Goal: Information Seeking & Learning: Understand process/instructions

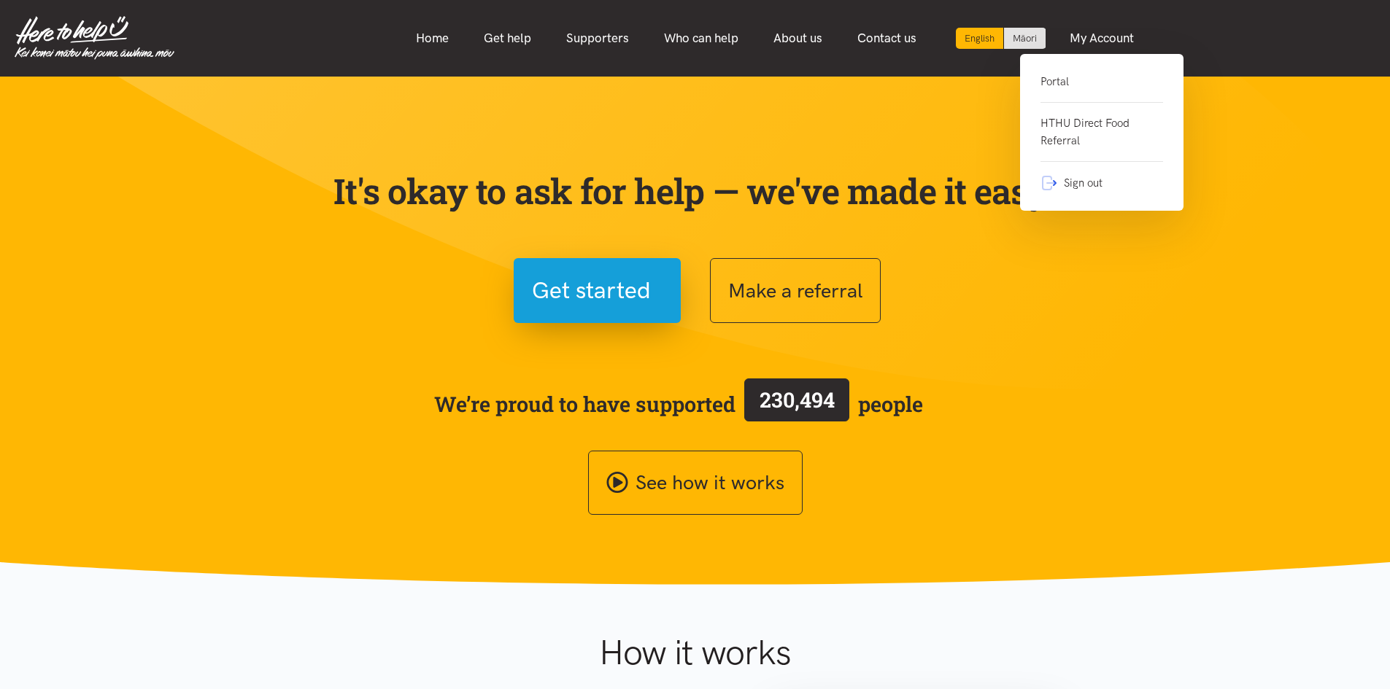
click at [1084, 187] on link "Sign out" at bounding box center [1101, 177] width 123 height 30
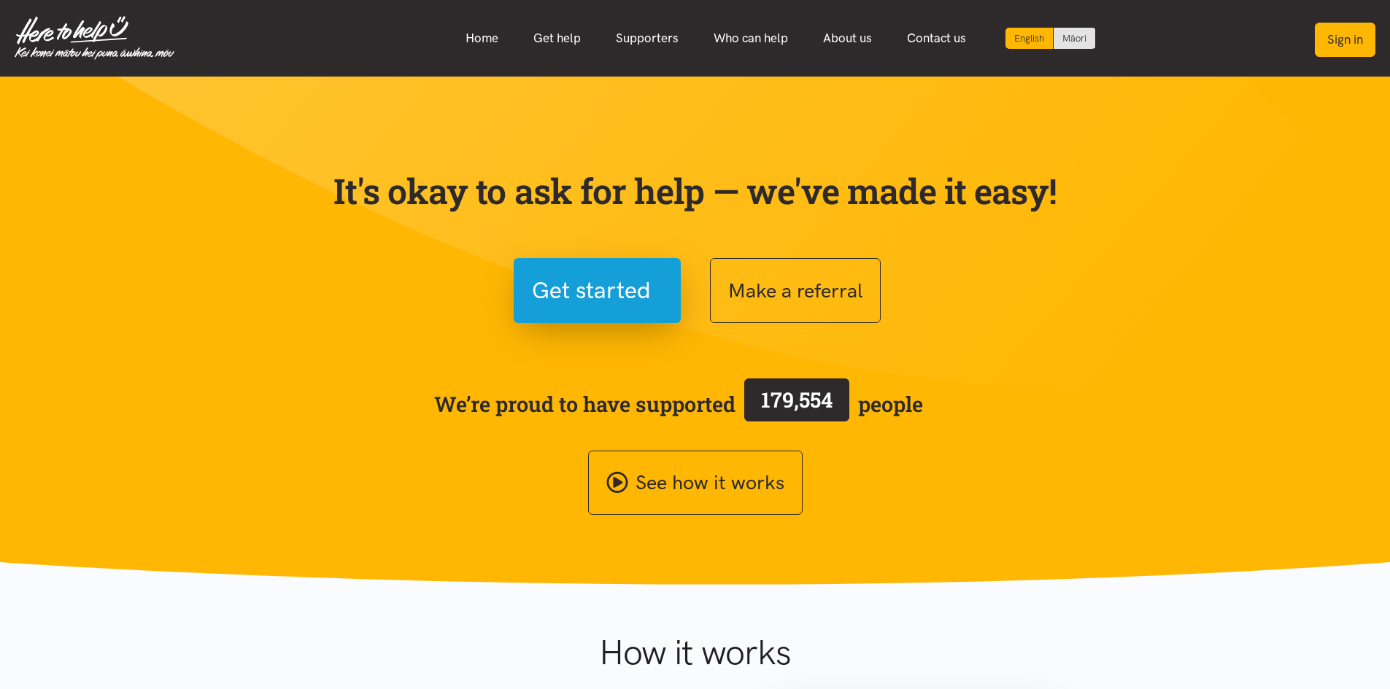
click at [1339, 34] on button "Sign in" at bounding box center [1344, 40] width 61 height 34
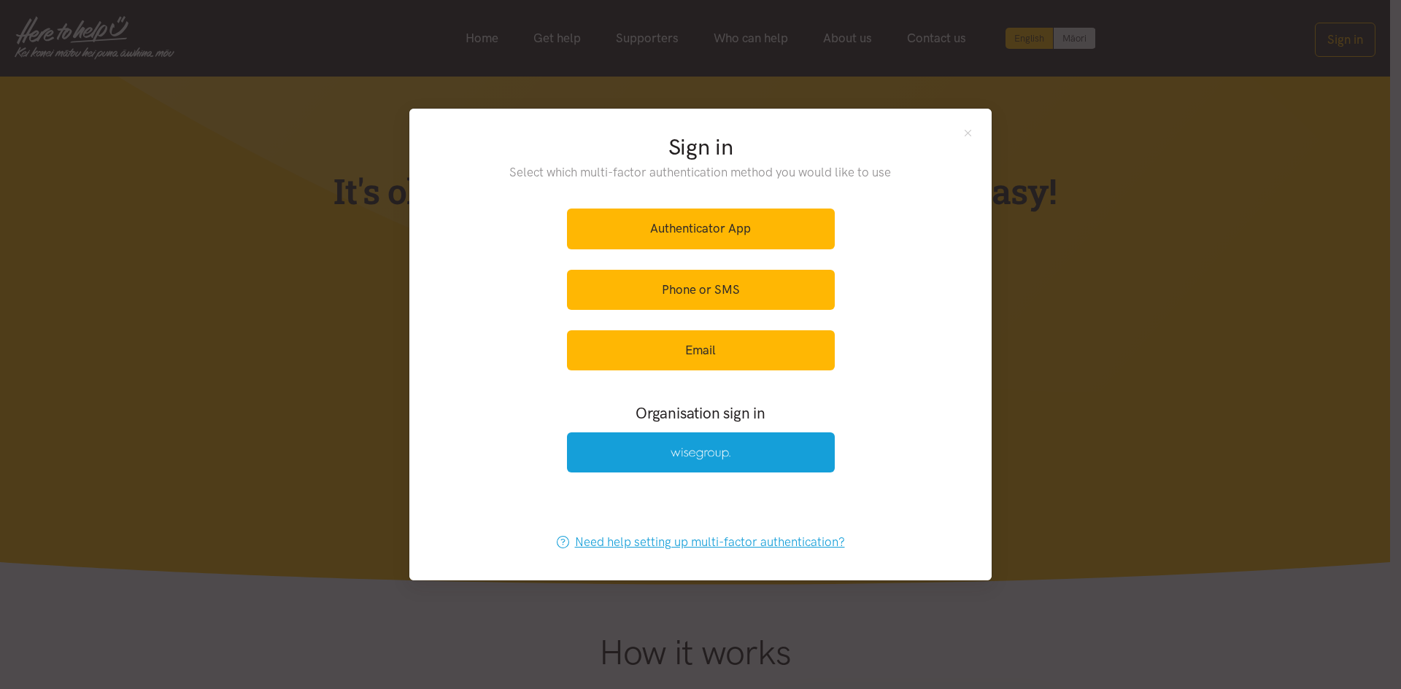
click at [764, 543] on link "Need help setting up multi-factor authentication?" at bounding box center [700, 542] width 319 height 40
click at [965, 131] on button "Close" at bounding box center [967, 132] width 12 height 12
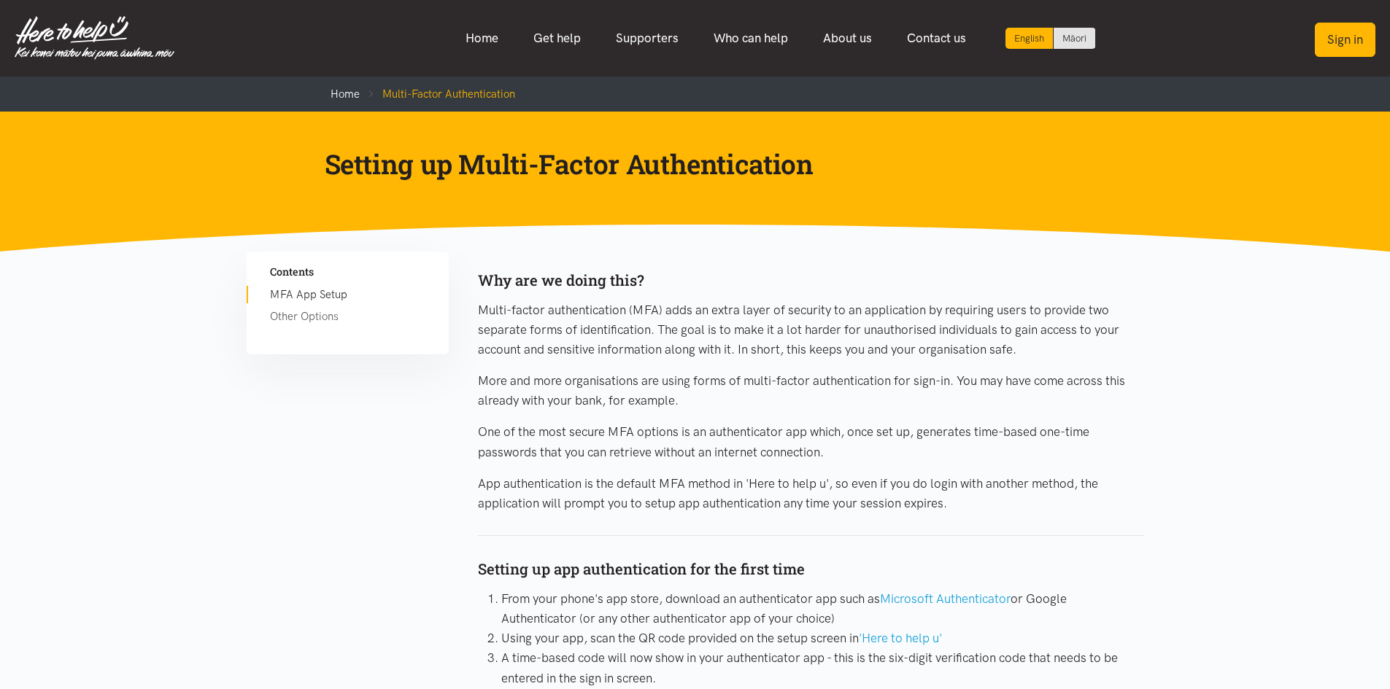
click at [1355, 50] on button "Sign in" at bounding box center [1344, 40] width 61 height 34
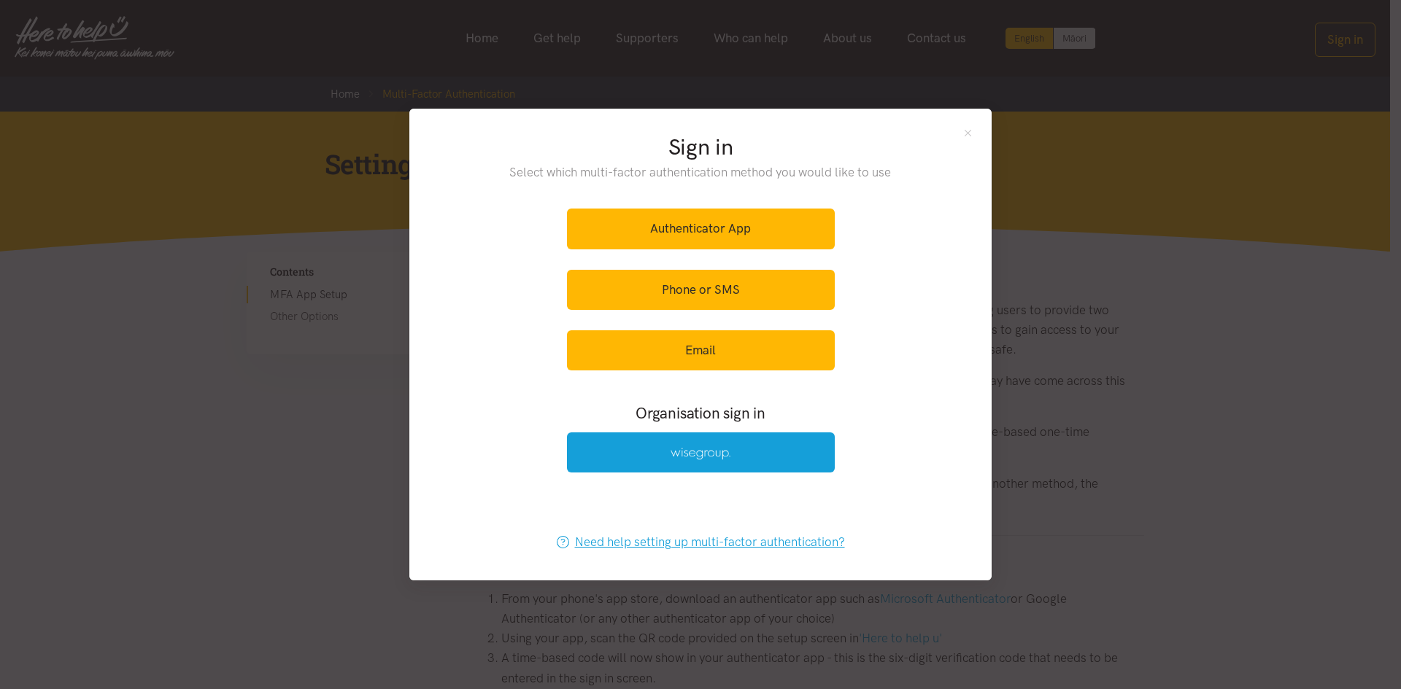
drag, startPoint x: 861, startPoint y: 546, endPoint x: 561, endPoint y: 533, distance: 300.8
click at [557, 532] on div "Need help setting up multi-factor authentication?" at bounding box center [700, 542] width 582 height 75
drag, startPoint x: 864, startPoint y: 537, endPoint x: 778, endPoint y: 543, distance: 86.3
click at [778, 543] on div "Need help setting up multi-factor authentication?" at bounding box center [700, 542] width 582 height 75
click at [863, 549] on div "Need help setting up multi-factor authentication?" at bounding box center [700, 542] width 582 height 75
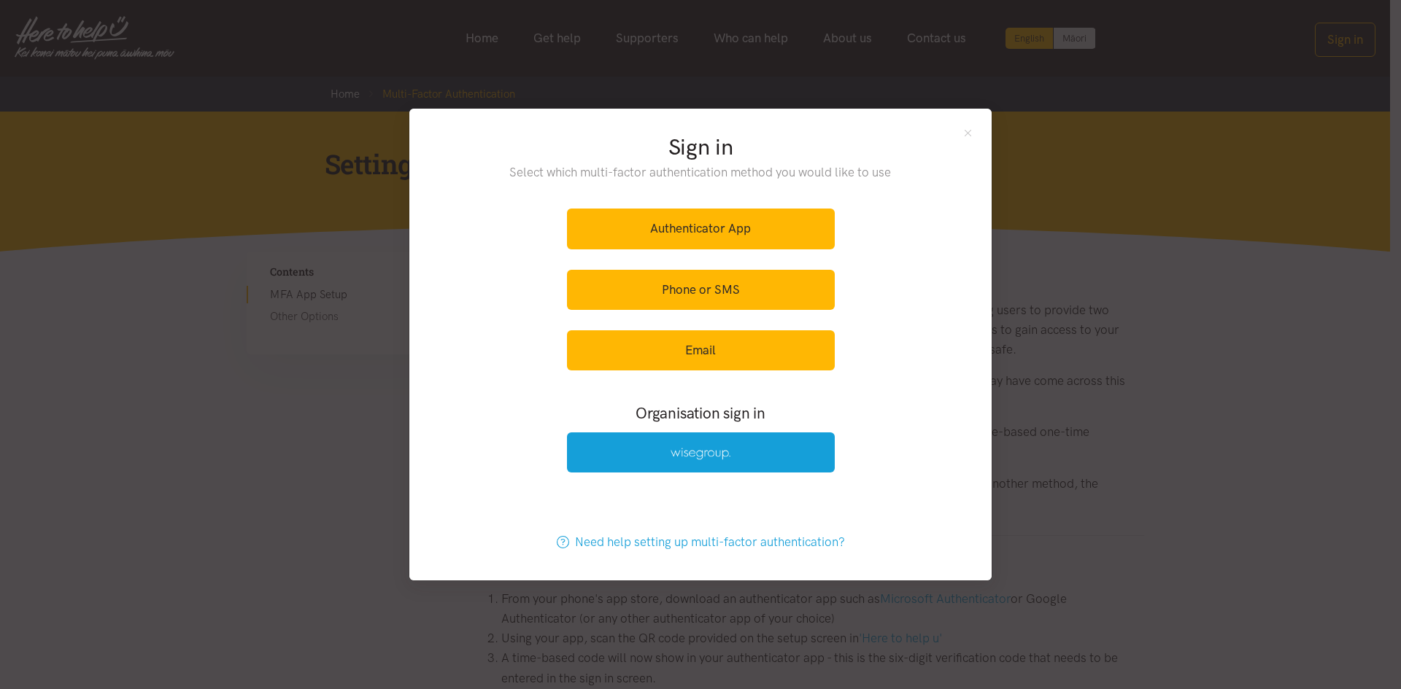
click at [863, 549] on div "Need help setting up multi-factor authentication?" at bounding box center [700, 542] width 582 height 75
click at [859, 540] on link "Need help setting up multi-factor authentication?" at bounding box center [700, 542] width 319 height 40
click at [872, 541] on div "Need help setting up multi-factor authentication?" at bounding box center [700, 542] width 582 height 75
click at [762, 553] on link "Need help setting up multi-factor authentication?" at bounding box center [700, 542] width 319 height 40
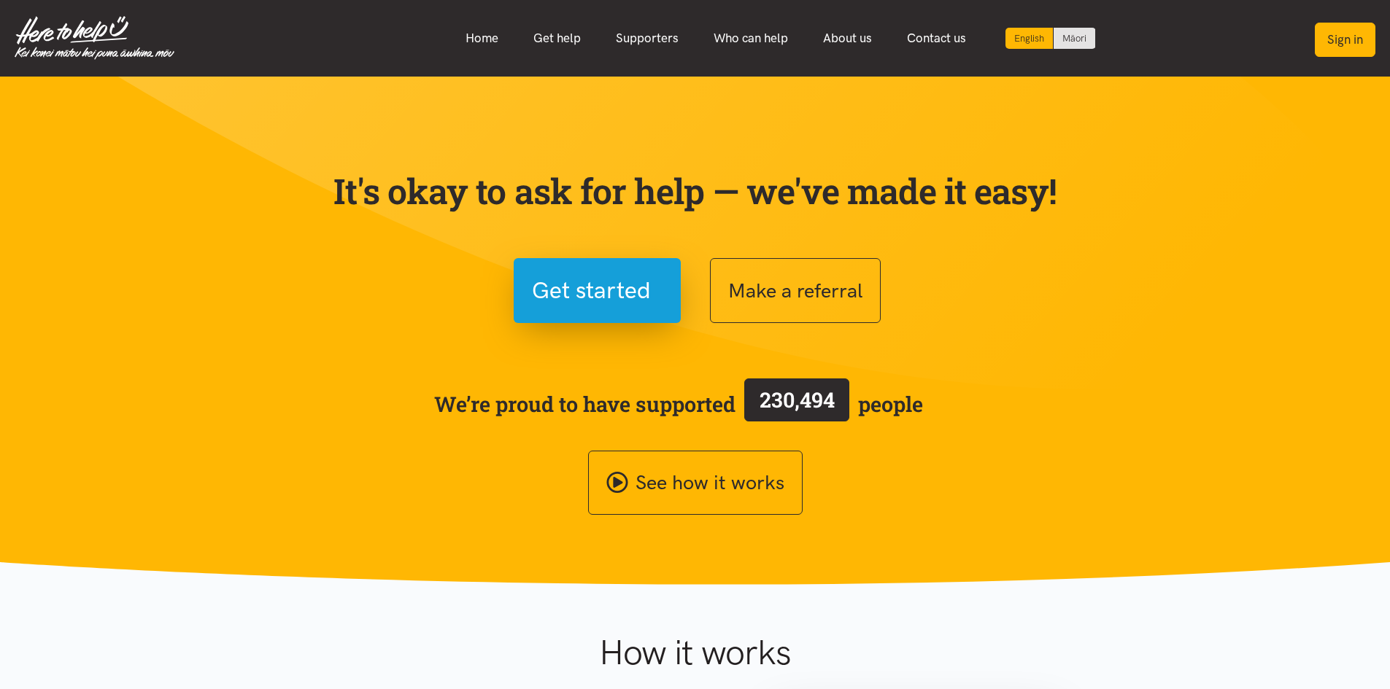
click at [1338, 40] on button "Sign in" at bounding box center [1344, 40] width 61 height 34
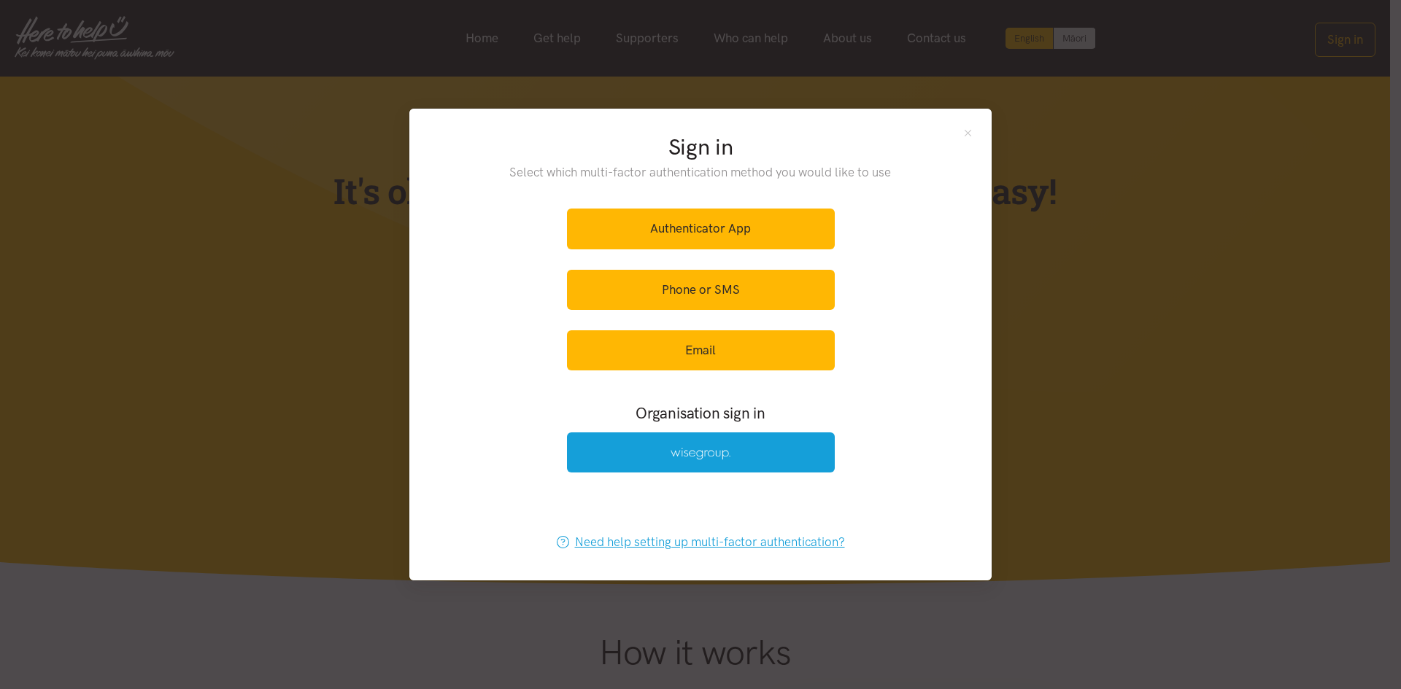
click at [705, 541] on link "Need help setting up multi-factor authentication?" at bounding box center [700, 542] width 319 height 40
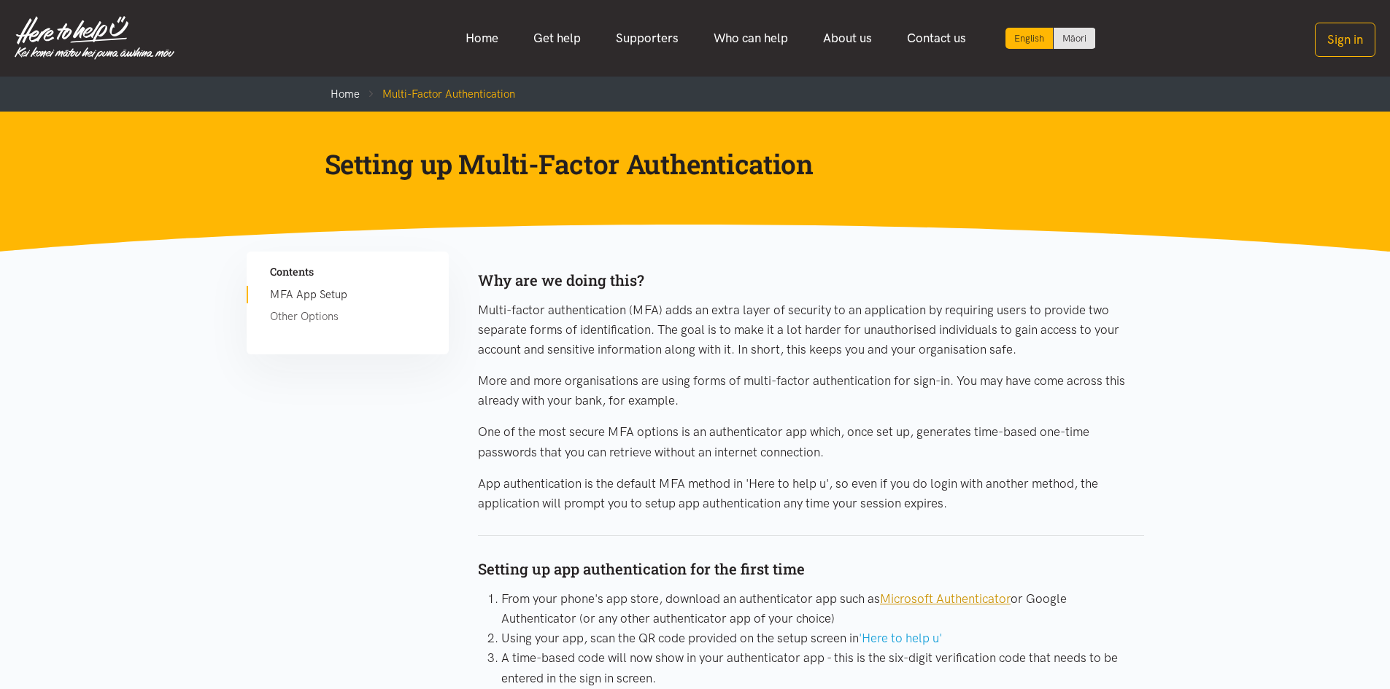
click at [939, 599] on link "Microsoft Authenticator" at bounding box center [945, 599] width 131 height 15
